Goal: Download file/media

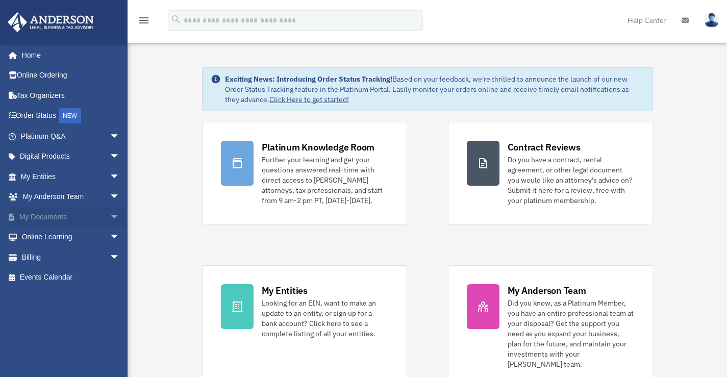
click at [62, 216] on link "My Documents arrow_drop_down" at bounding box center [71, 217] width 128 height 20
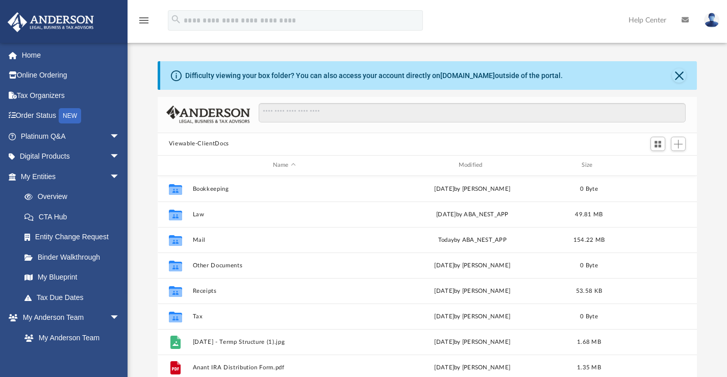
scroll to position [224, 532]
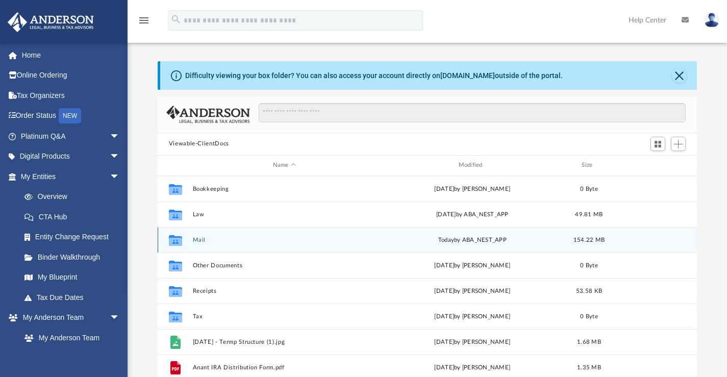
click at [204, 239] on button "Mail" at bounding box center [284, 239] width 184 height 7
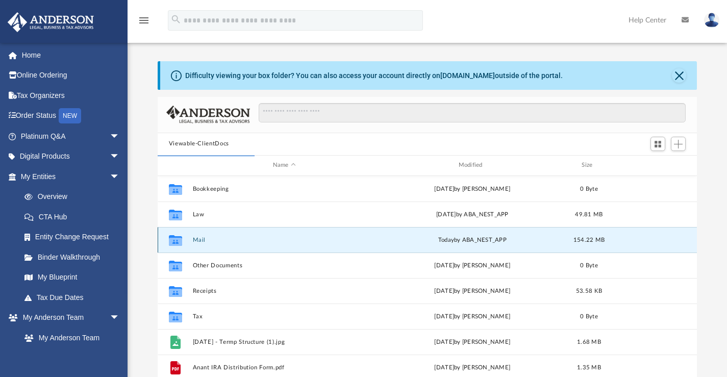
drag, startPoint x: 201, startPoint y: 238, endPoint x: 223, endPoint y: 238, distance: 22.4
click at [200, 238] on button "Mail" at bounding box center [284, 239] width 184 height 7
click at [675, 73] on button "Close" at bounding box center [679, 75] width 14 height 14
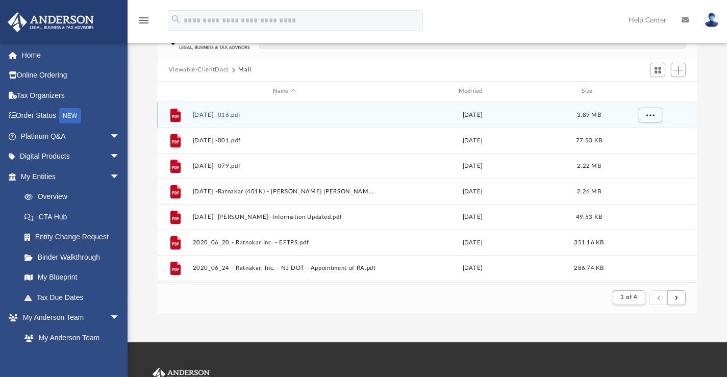
scroll to position [51, 0]
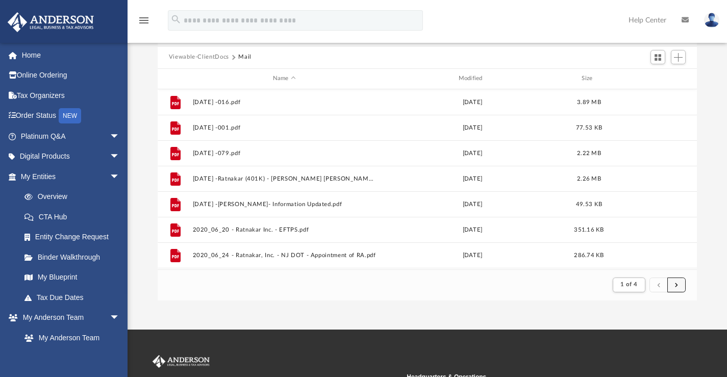
click at [682, 284] on button "submit" at bounding box center [676, 285] width 18 height 15
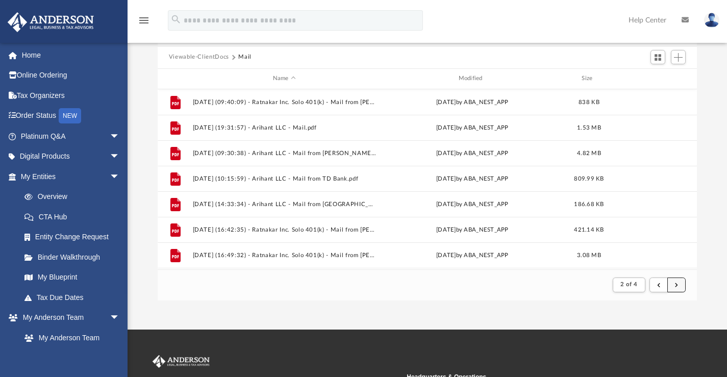
click at [682, 284] on button "submit" at bounding box center [676, 285] width 18 height 15
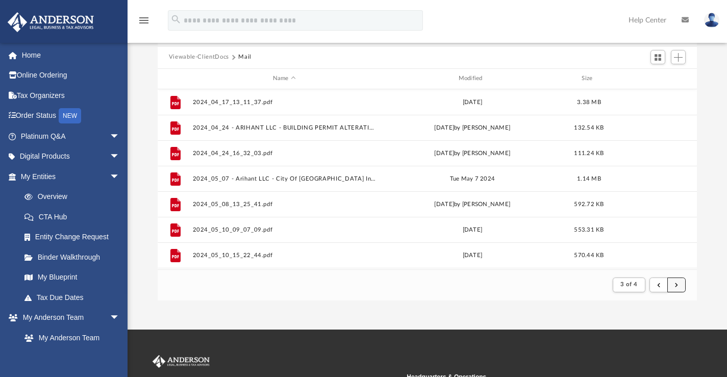
click at [682, 284] on button "submit" at bounding box center [676, 285] width 18 height 15
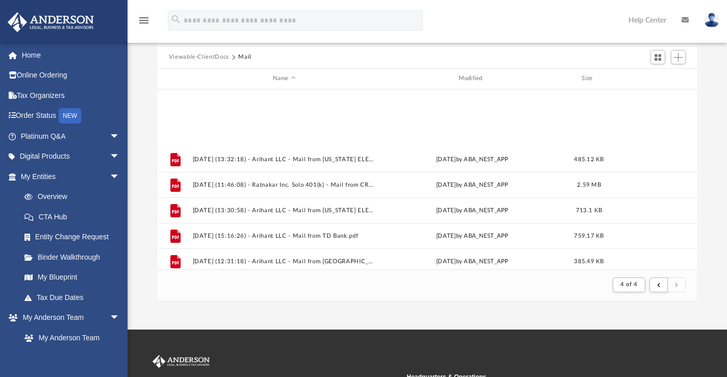
scroll to position [253, 0]
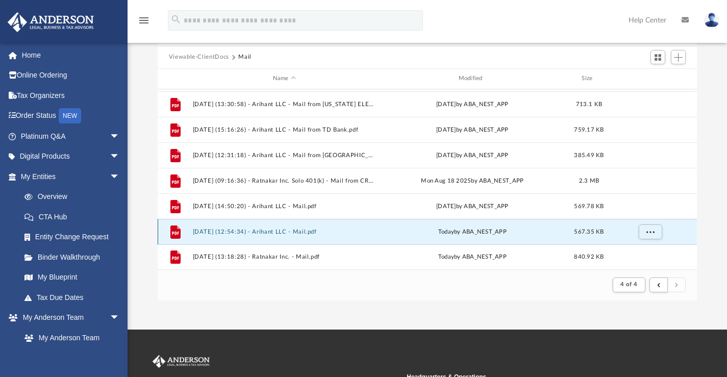
click at [268, 230] on button "[DATE] (12:54:34) - Arihant LLC - Mail.pdf" at bounding box center [284, 231] width 184 height 7
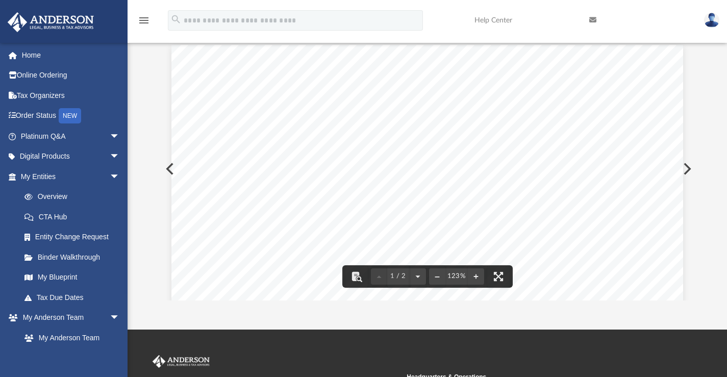
scroll to position [0, 0]
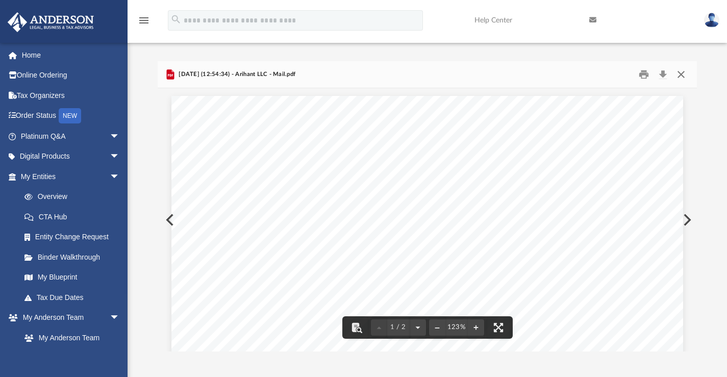
click at [679, 76] on button "Close" at bounding box center [681, 74] width 18 height 16
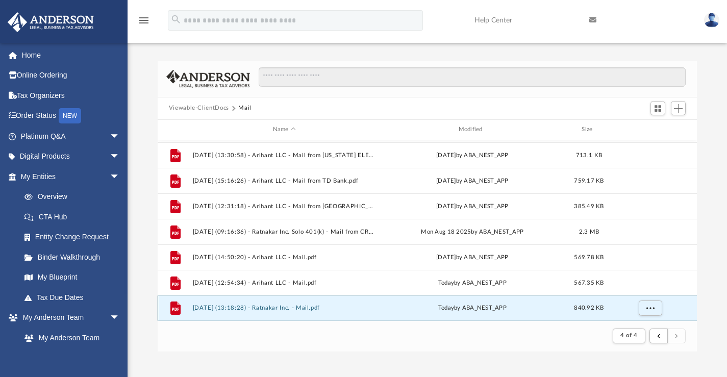
click at [294, 306] on button "[DATE] (13:18:28) - Ratnakar Inc. - Mail.pdf" at bounding box center [284, 308] width 184 height 7
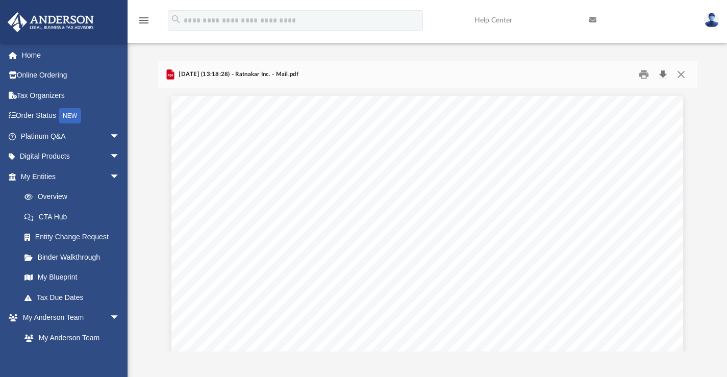
click at [662, 72] on button "Download" at bounding box center [662, 74] width 18 height 16
click at [712, 22] on img at bounding box center [711, 20] width 15 height 15
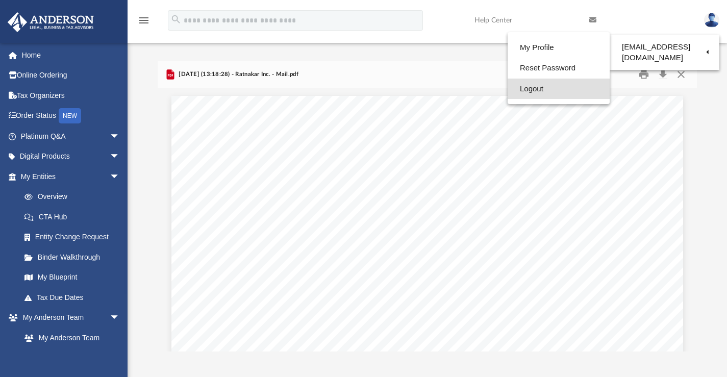
click at [525, 85] on link "Logout" at bounding box center [559, 89] width 102 height 21
